Goal: Check status

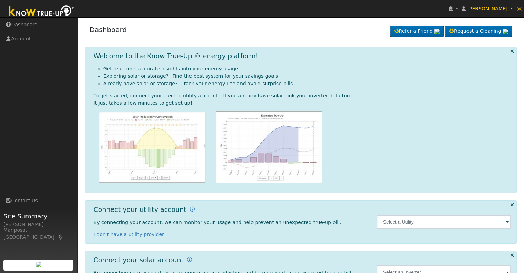
click at [507, 223] on span at bounding box center [507, 222] width 3 height 8
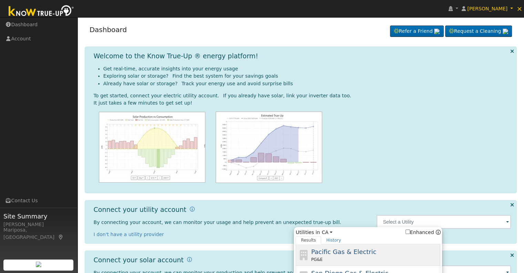
click at [376, 249] on div "Pacific Gas & Electric PG&E" at bounding box center [375, 255] width 128 height 16
type input "PG&E"
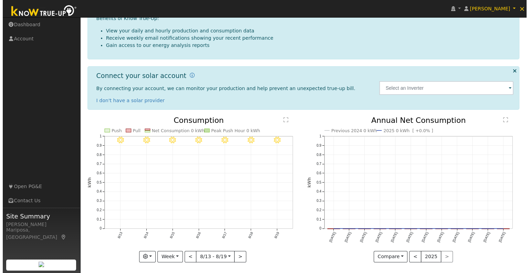
scroll to position [123, 0]
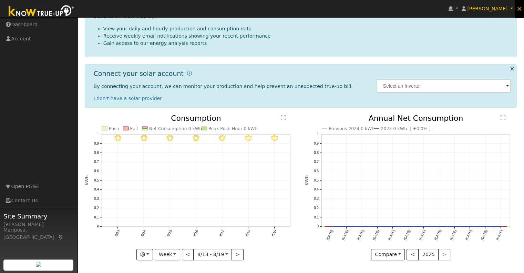
click at [521, 9] on span "×" at bounding box center [520, 8] width 6 height 8
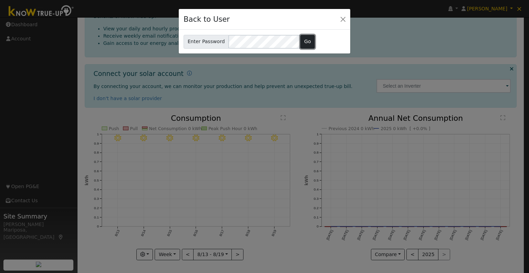
click at [303, 43] on button "Go" at bounding box center [308, 42] width 15 height 14
